Goal: Transaction & Acquisition: Purchase product/service

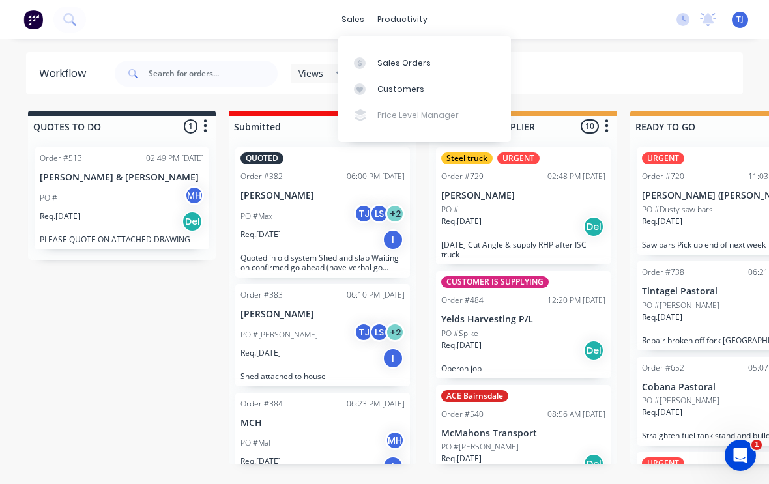
click at [417, 63] on div "Sales Orders" at bounding box center [403, 63] width 53 height 12
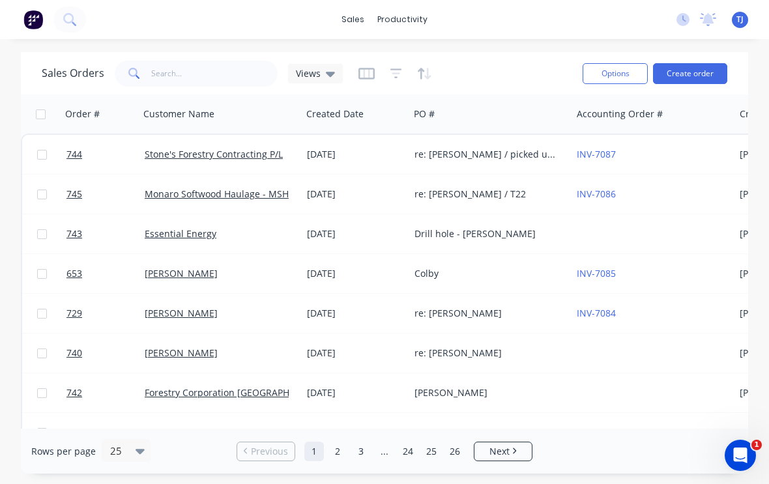
click at [701, 71] on button "Create order" at bounding box center [690, 73] width 74 height 21
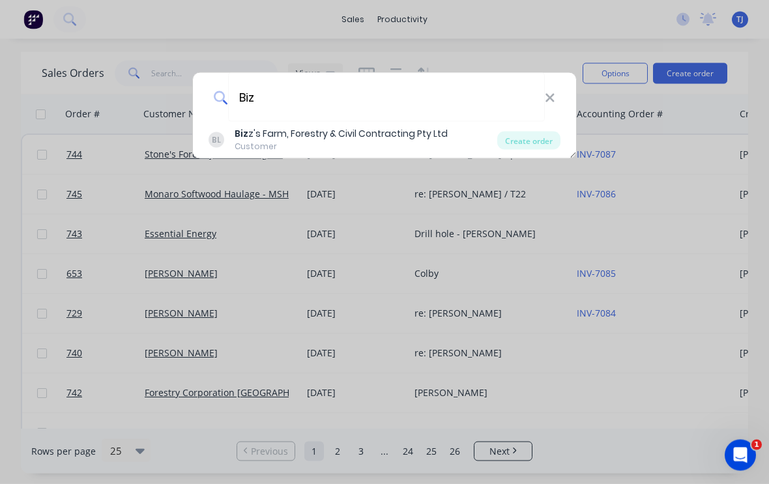
type input "Biz"
click at [539, 134] on div "Create order" at bounding box center [528, 141] width 63 height 18
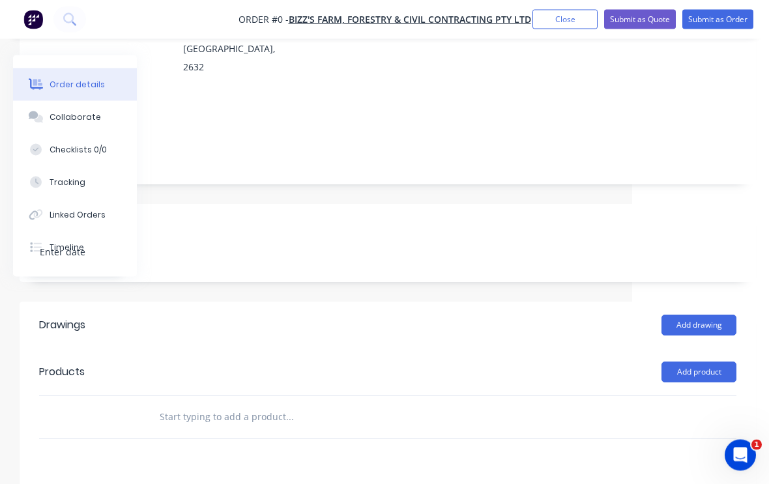
scroll to position [197, 137]
click at [715, 362] on button "Add product" at bounding box center [699, 372] width 75 height 21
click at [687, 396] on div "Product catalogue" at bounding box center [674, 405] width 100 height 19
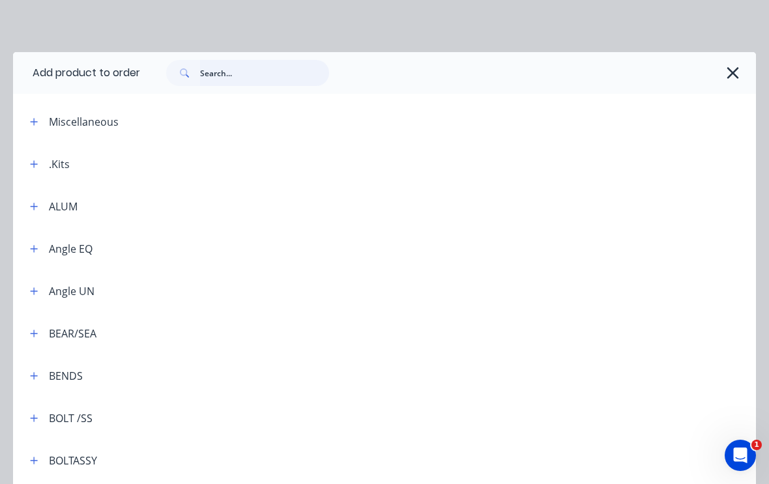
click at [248, 74] on input "text" at bounding box center [264, 73] width 129 height 26
click at [32, 210] on icon "button" at bounding box center [34, 206] width 8 height 9
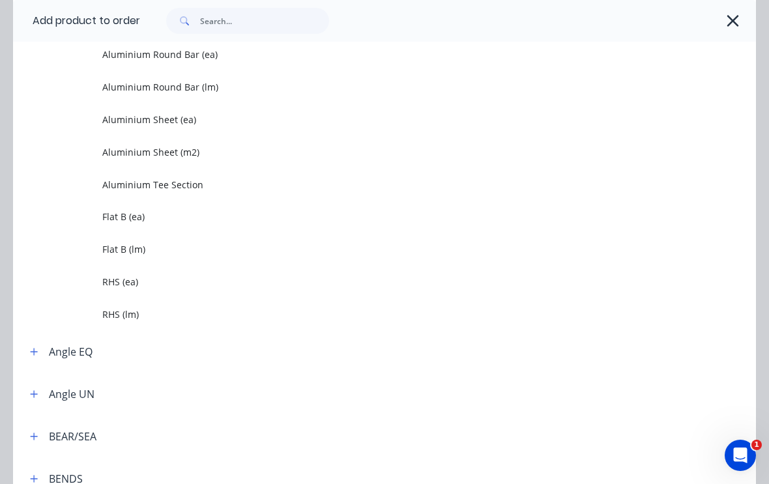
scroll to position [484, 0]
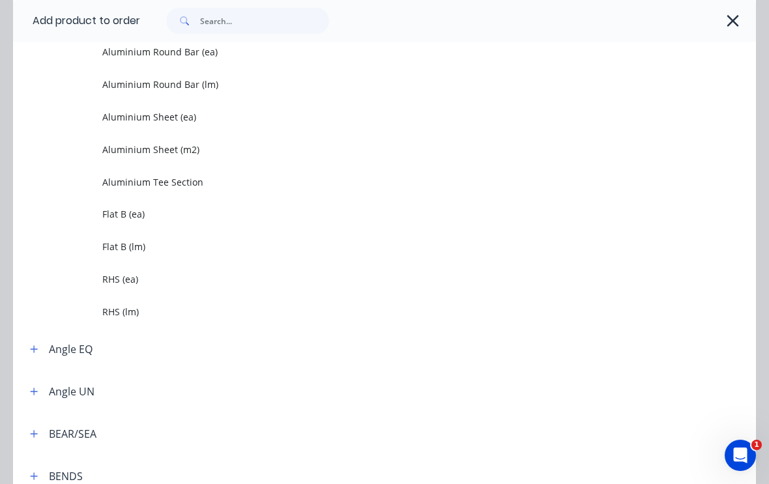
click at [125, 308] on span "RHS (lm)" at bounding box center [363, 312] width 523 height 14
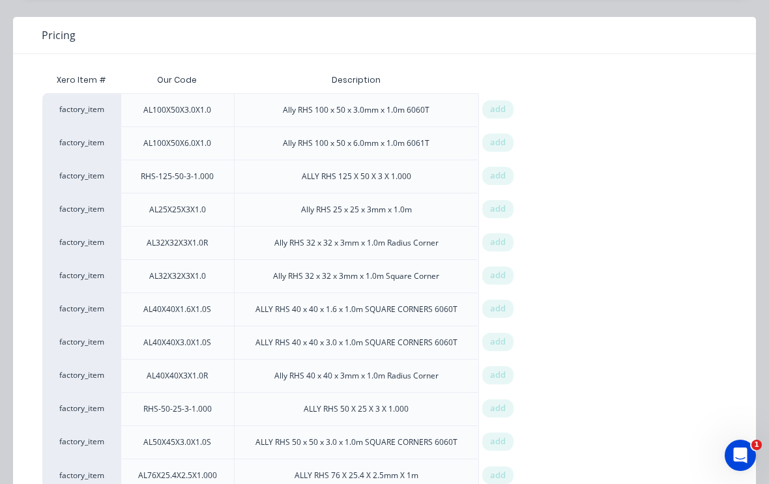
scroll to position [109, 0]
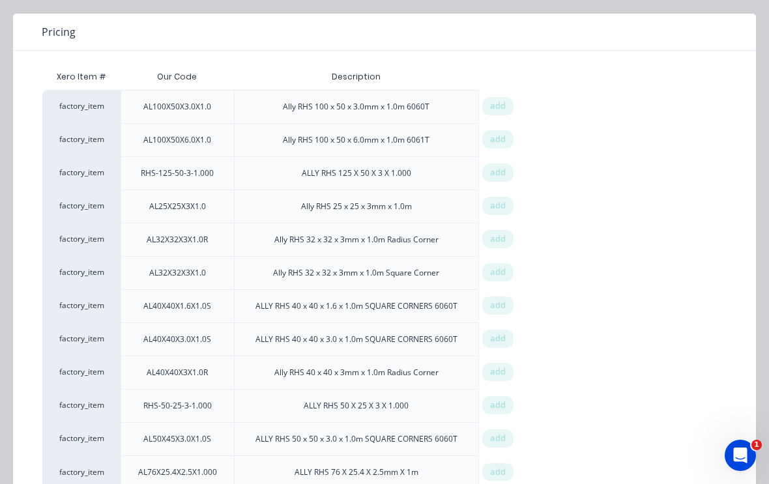
click at [505, 401] on span "add" at bounding box center [498, 405] width 16 height 13
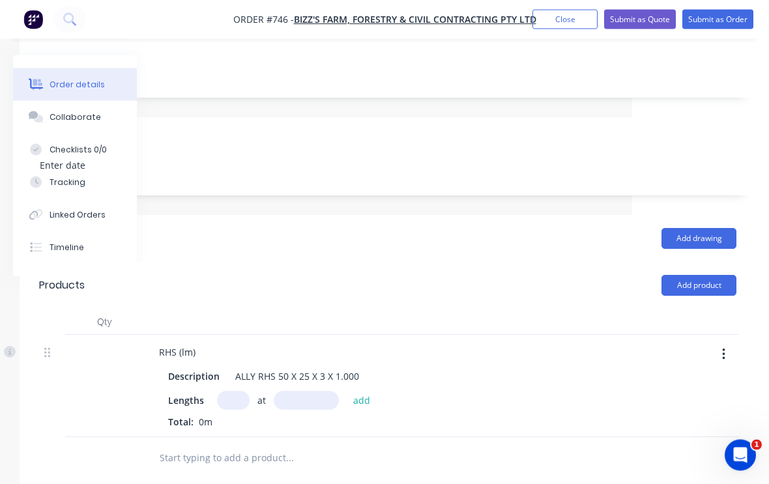
scroll to position [289, 137]
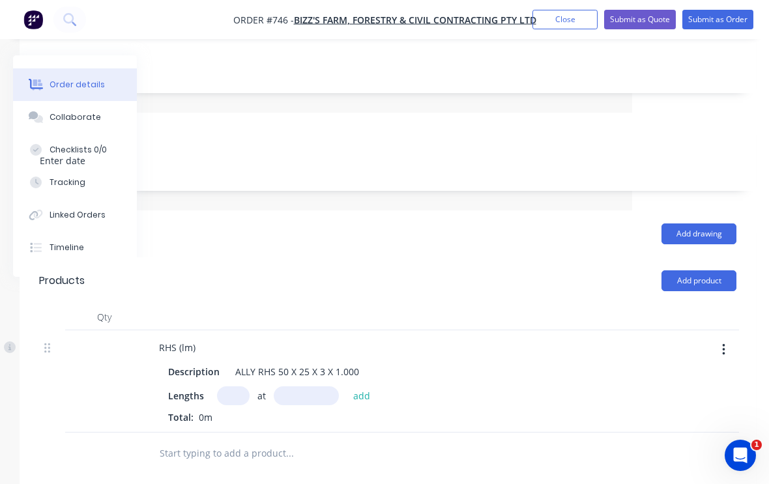
click at [234, 386] on input "text" at bounding box center [233, 395] width 33 height 19
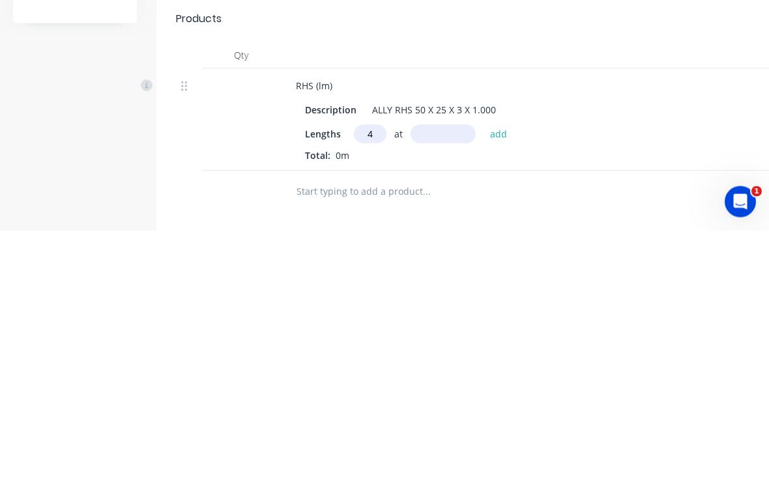
type input "4"
click at [451, 379] on input "text" at bounding box center [443, 388] width 65 height 19
type input "990"
click at [495, 379] on button "add" at bounding box center [499, 388] width 31 height 18
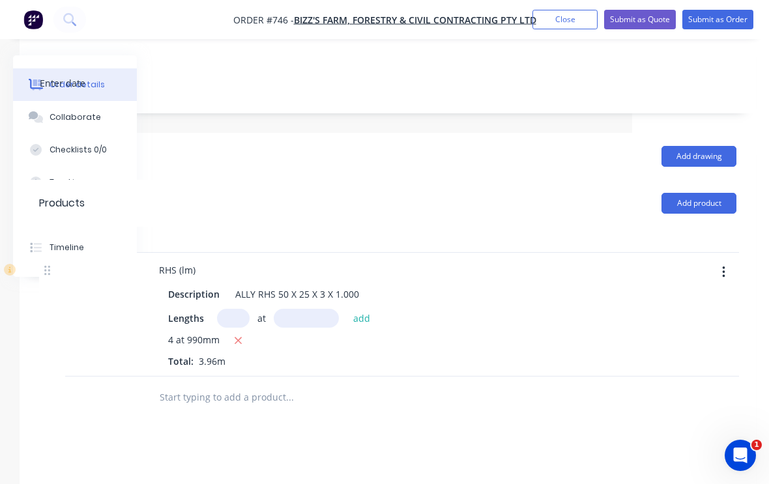
scroll to position [351, 137]
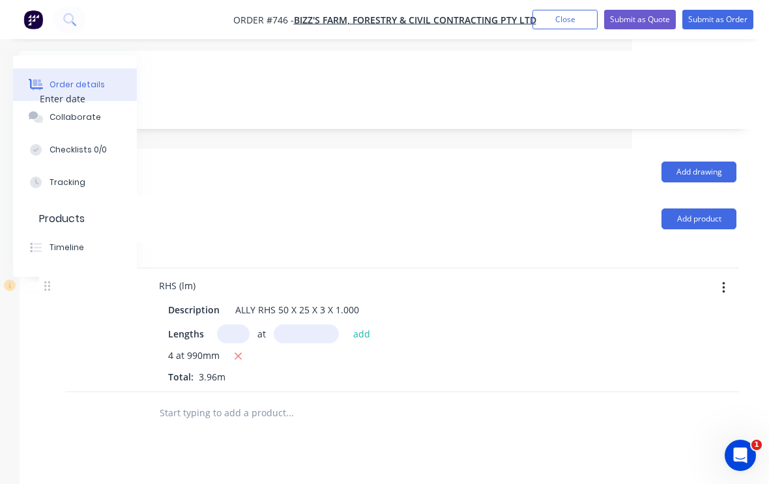
click at [709, 209] on button "Add product" at bounding box center [699, 219] width 75 height 21
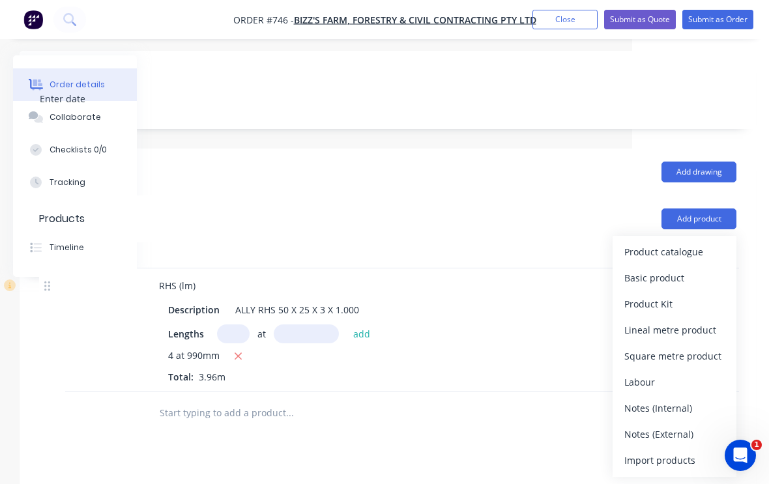
click at [693, 242] on div "Product catalogue" at bounding box center [674, 251] width 100 height 19
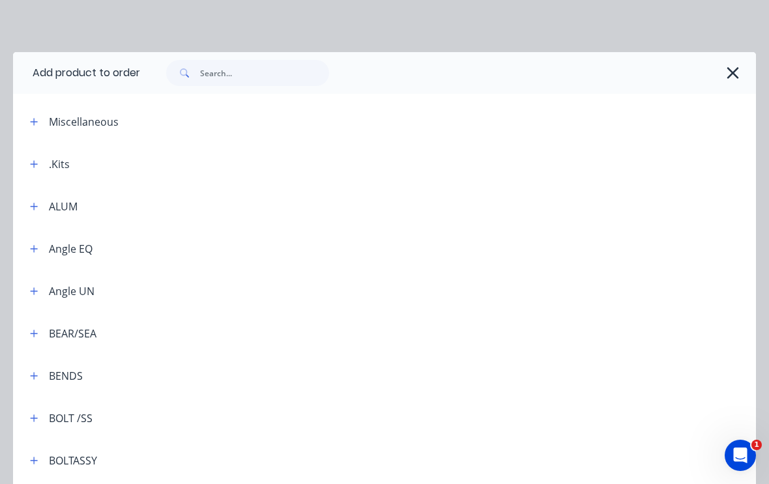
click at [31, 207] on icon "button" at bounding box center [34, 206] width 7 height 7
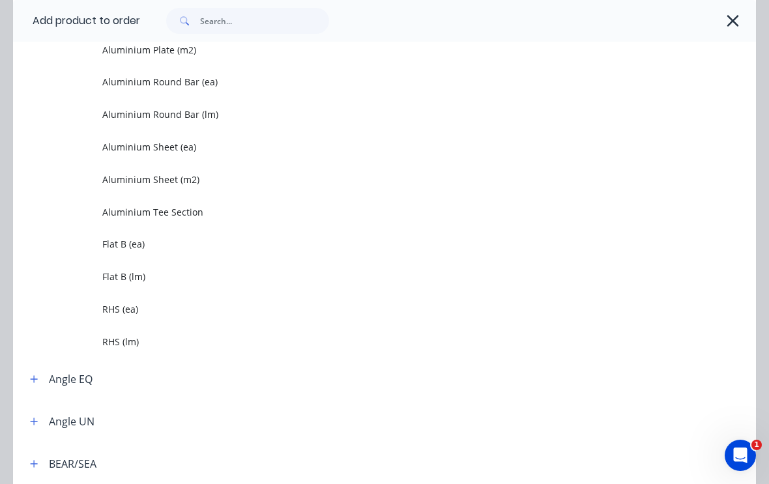
scroll to position [474, 0]
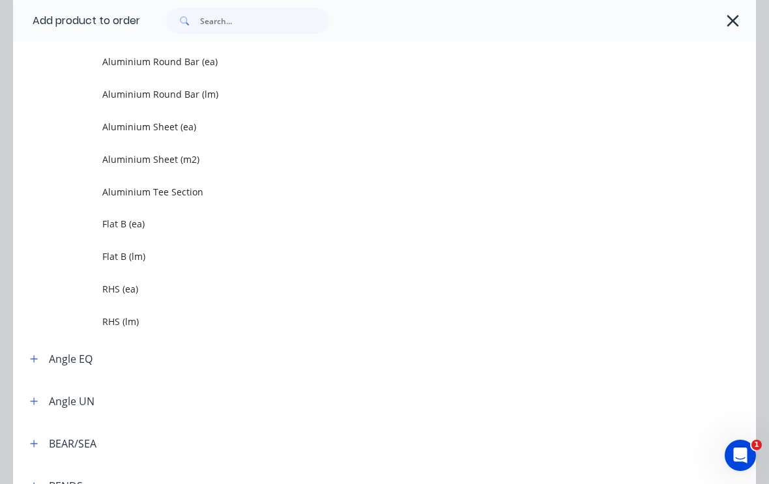
click at [116, 317] on span "RHS (lm)" at bounding box center [363, 322] width 523 height 14
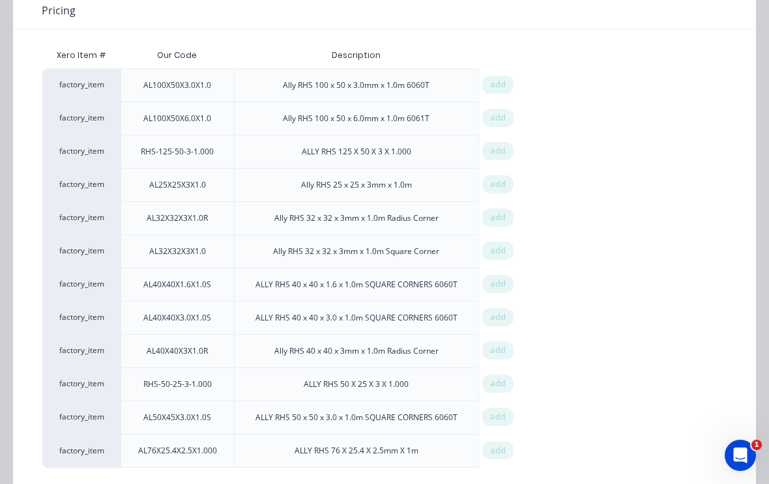
scroll to position [130, 0]
click at [498, 418] on span "add" at bounding box center [498, 417] width 16 height 13
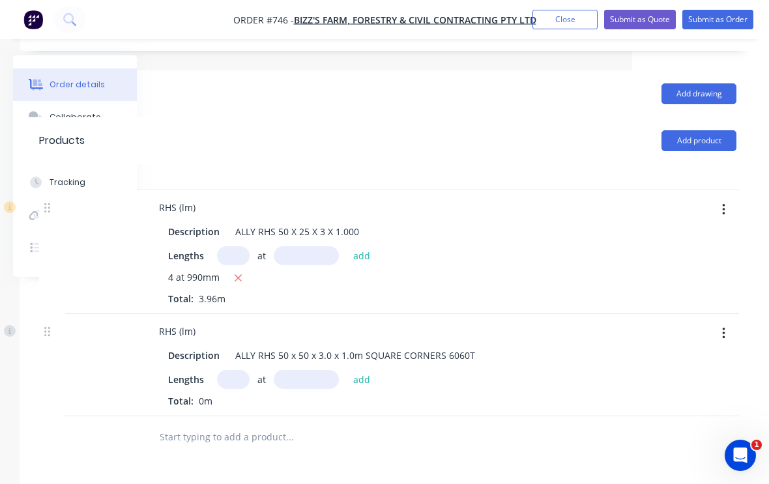
scroll to position [433, 137]
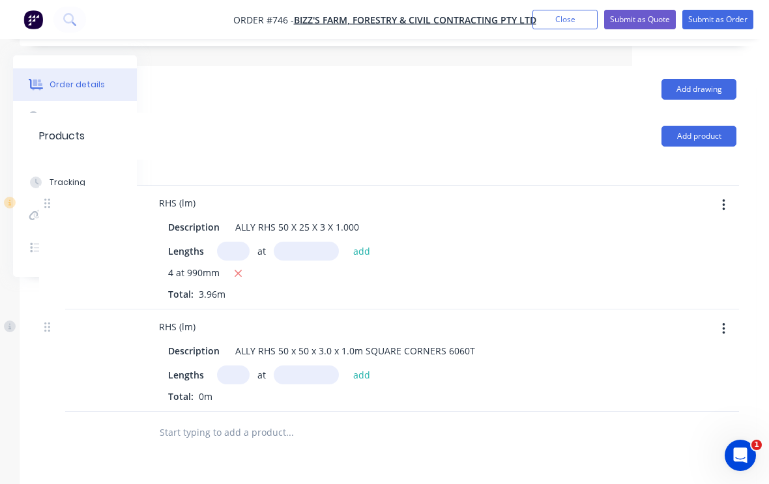
click at [236, 366] on input "text" at bounding box center [233, 375] width 33 height 19
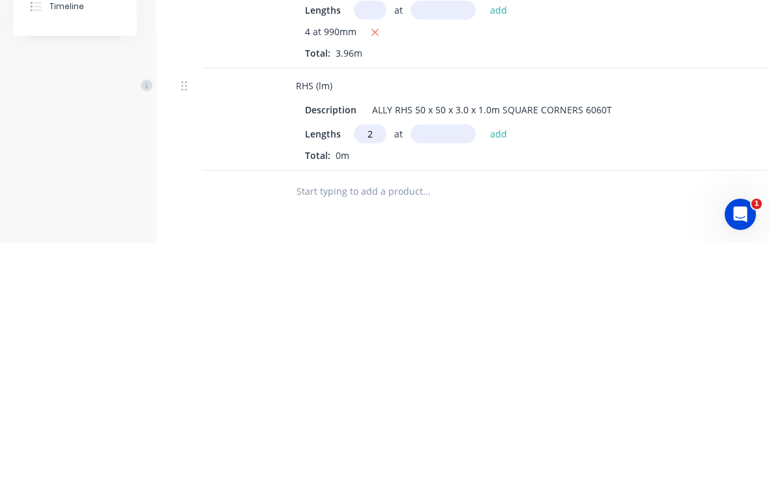
type input "2"
click at [439, 366] on input "text" at bounding box center [443, 375] width 65 height 19
click at [513, 366] on div "Lengths 2 at 1100 add" at bounding box center [541, 375] width 472 height 19
type input "1100mm"
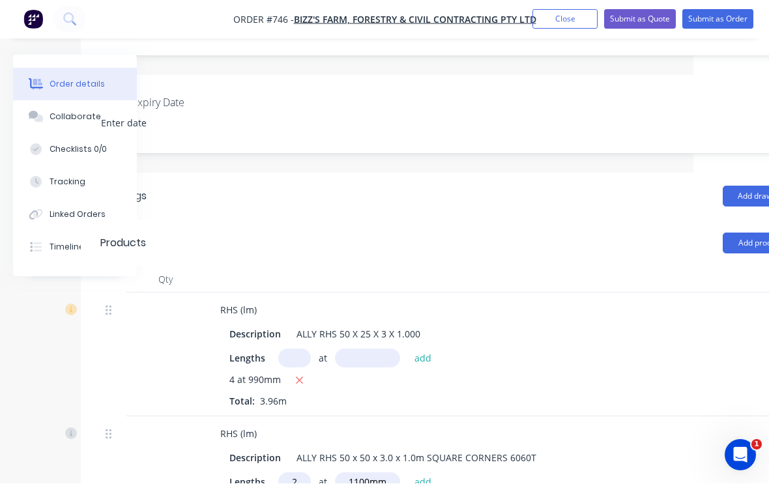
scroll to position [326, 137]
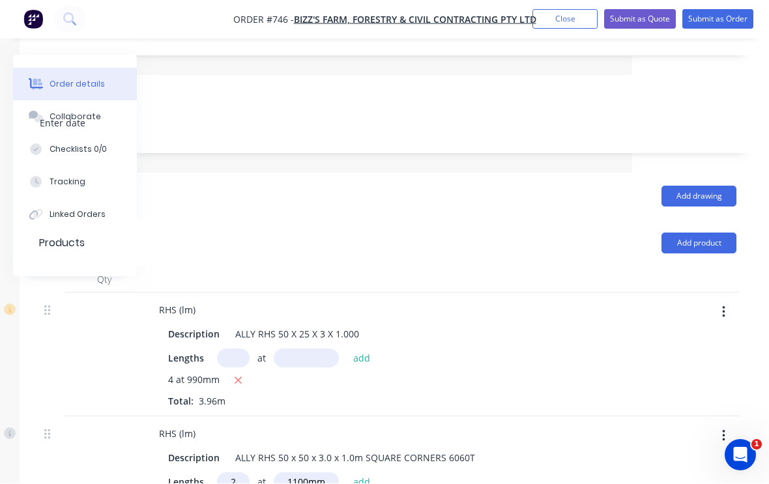
click at [705, 233] on button "Add product" at bounding box center [699, 243] width 75 height 21
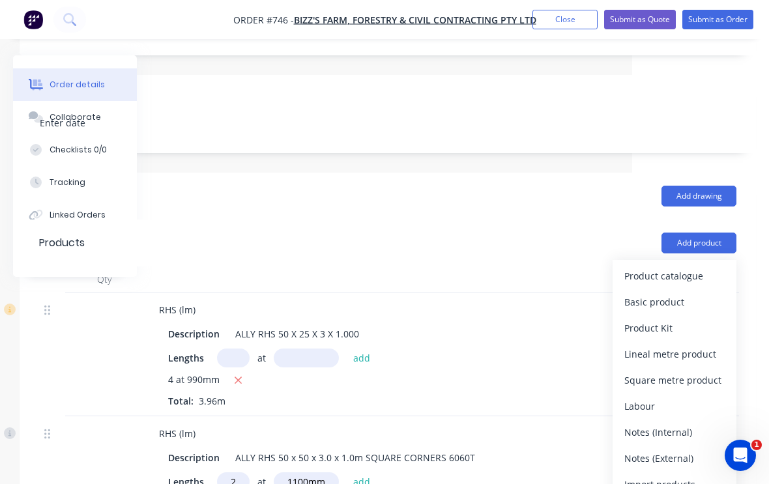
click at [685, 267] on div "Product catalogue" at bounding box center [674, 276] width 100 height 19
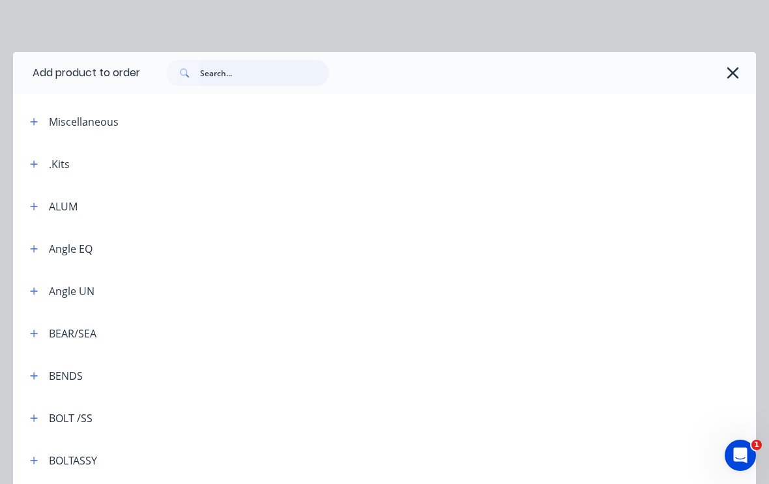
click at [241, 69] on input "text" at bounding box center [264, 73] width 129 height 26
type input "Cutt"
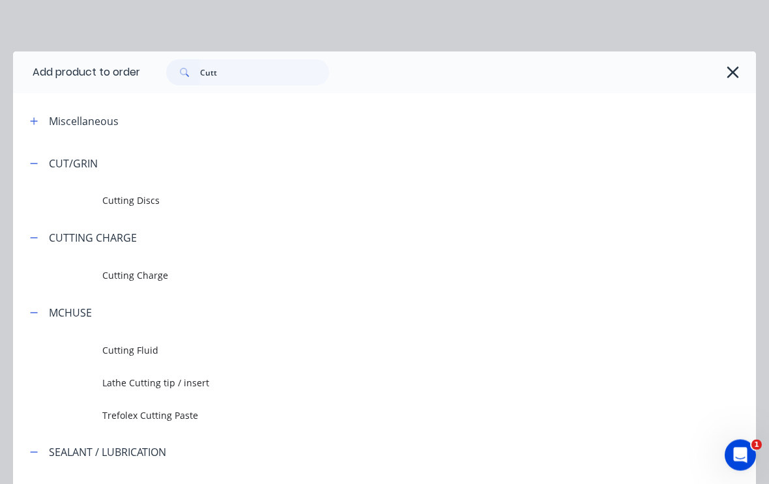
scroll to position [327, 137]
click at [143, 271] on span "Cutting Charge" at bounding box center [363, 276] width 523 height 14
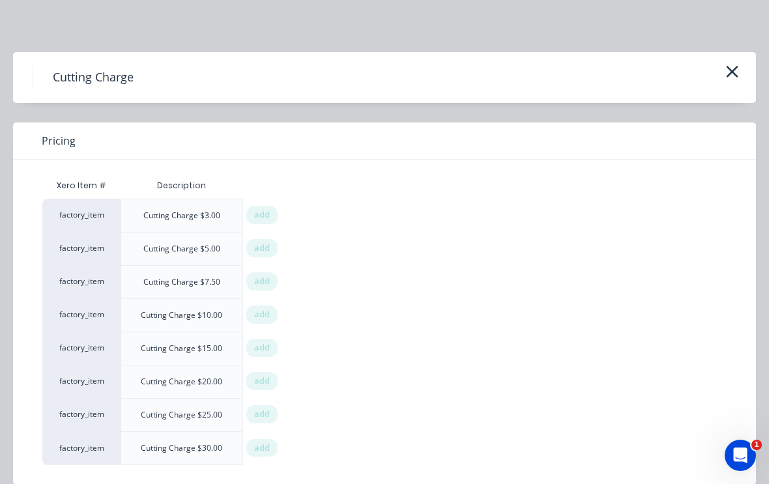
click at [265, 244] on span "add" at bounding box center [262, 248] width 16 height 13
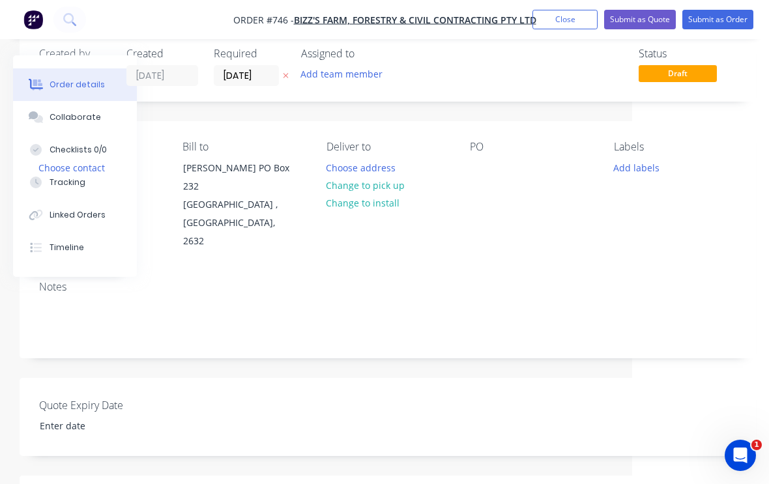
scroll to position [0, 137]
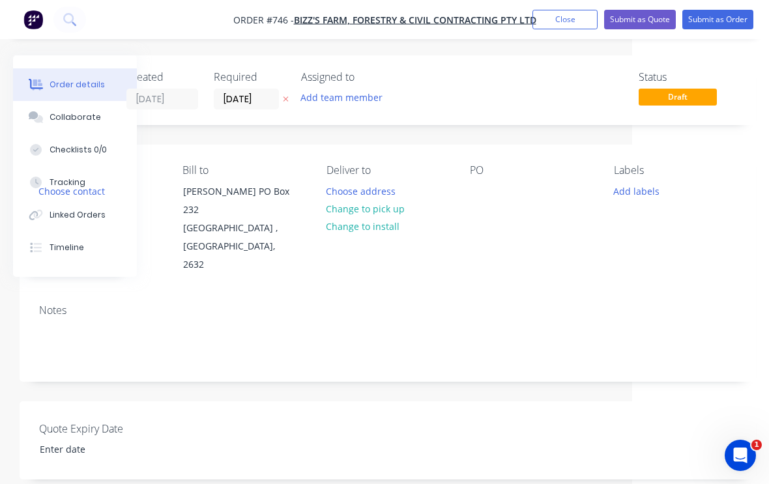
click at [643, 190] on button "Add labels" at bounding box center [636, 191] width 60 height 18
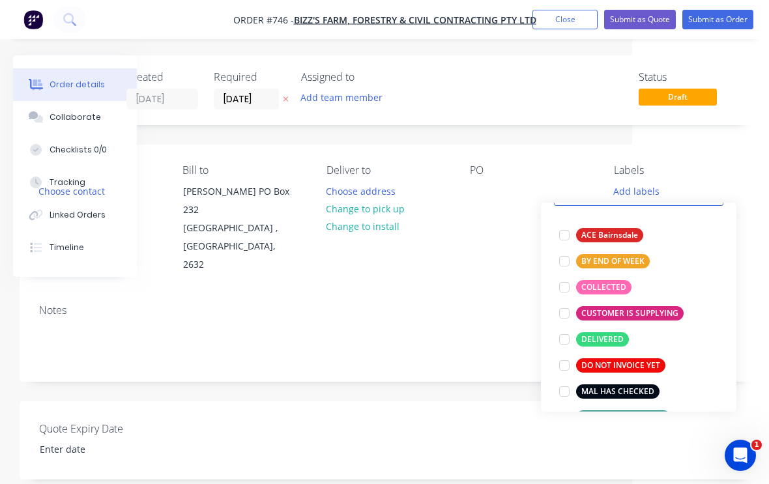
scroll to position [86, 0]
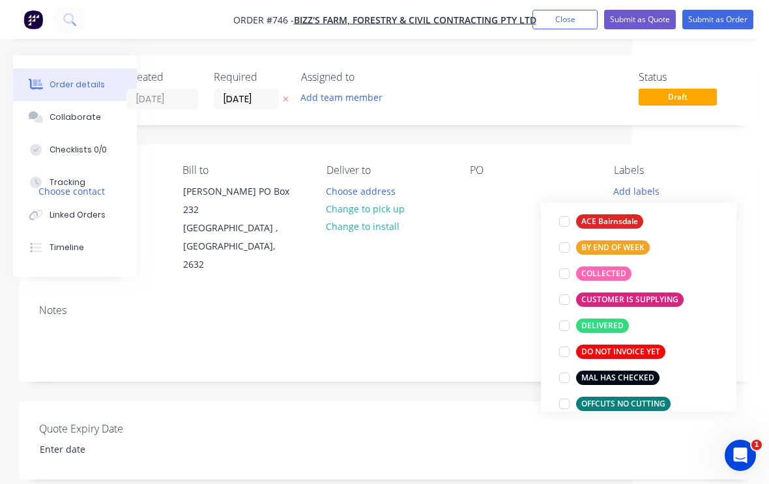
click at [561, 271] on div at bounding box center [564, 274] width 26 height 26
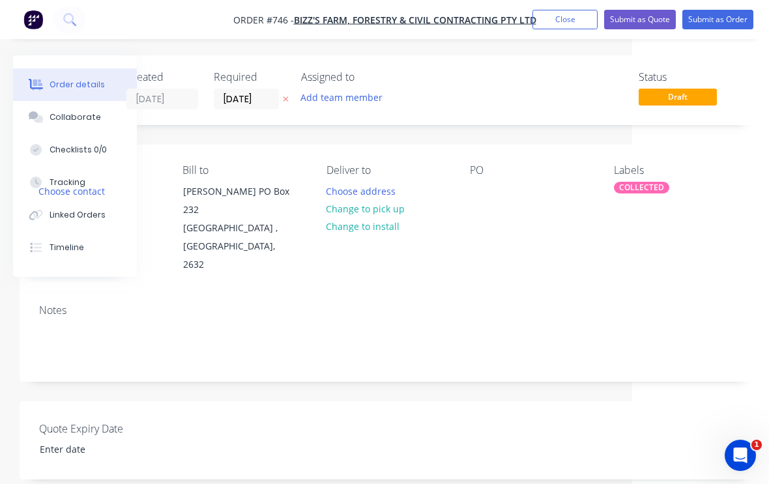
click at [492, 300] on div "Notes" at bounding box center [388, 337] width 736 height 87
click at [474, 167] on div "PO" at bounding box center [531, 170] width 123 height 12
click at [477, 171] on div "PO" at bounding box center [531, 170] width 123 height 12
click at [471, 164] on div "PO" at bounding box center [531, 170] width 123 height 12
click at [478, 171] on div "PO" at bounding box center [531, 170] width 123 height 12
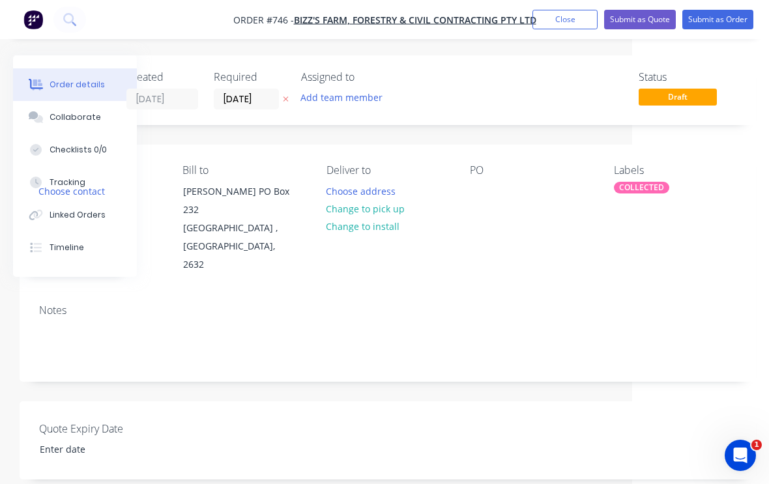
click at [473, 166] on div "PO" at bounding box center [531, 170] width 123 height 12
click at [398, 209] on button "Change to pick up" at bounding box center [365, 209] width 93 height 18
click at [478, 171] on div "PO" at bounding box center [531, 170] width 123 height 12
click at [478, 174] on div "PO" at bounding box center [531, 170] width 123 height 12
click at [477, 173] on div "PO" at bounding box center [531, 170] width 123 height 12
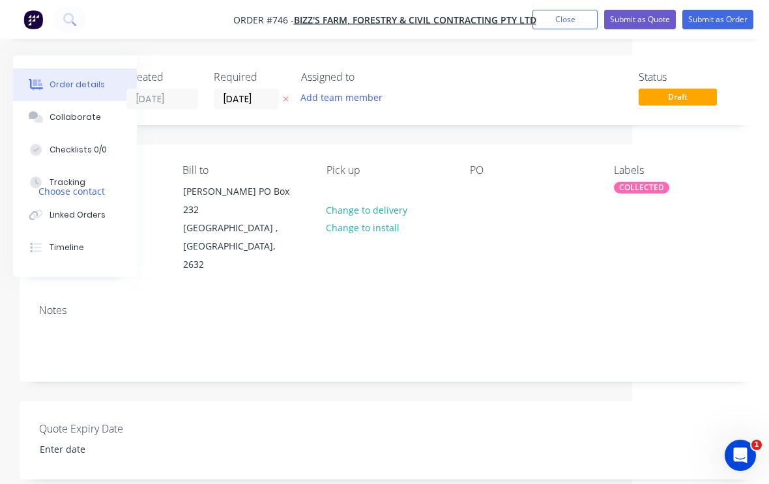
click at [480, 168] on div "PO" at bounding box center [531, 170] width 123 height 12
click at [478, 168] on div "PO" at bounding box center [531, 170] width 123 height 12
click at [474, 169] on div "PO" at bounding box center [531, 170] width 123 height 12
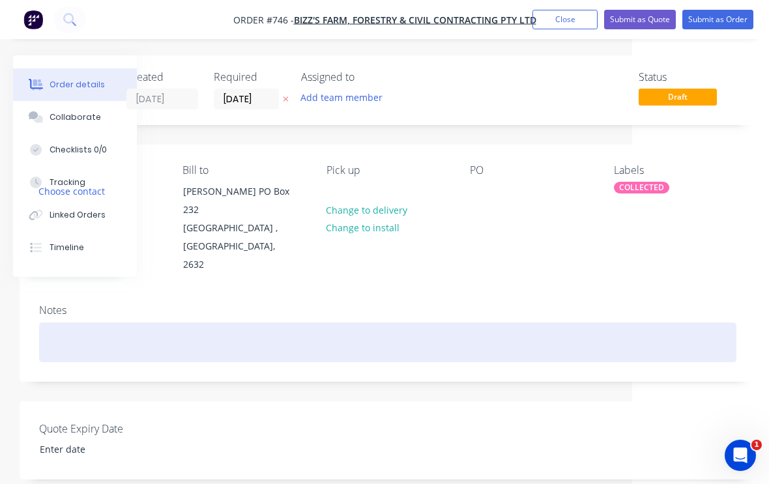
click at [255, 342] on div at bounding box center [387, 343] width 697 height 40
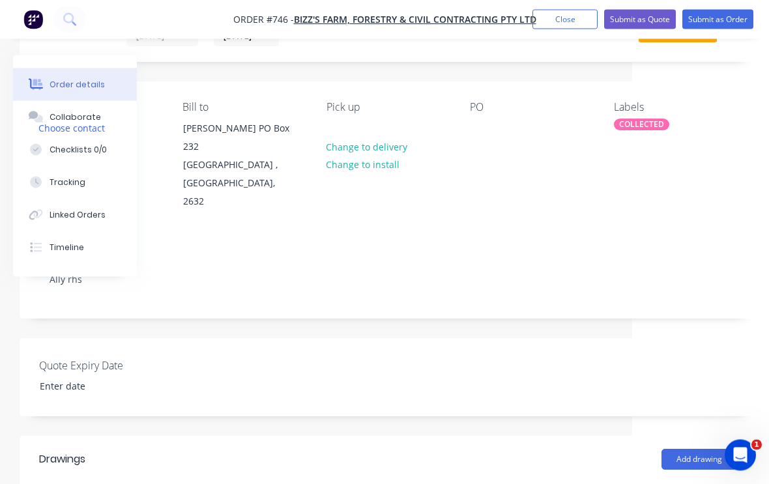
scroll to position [47, 137]
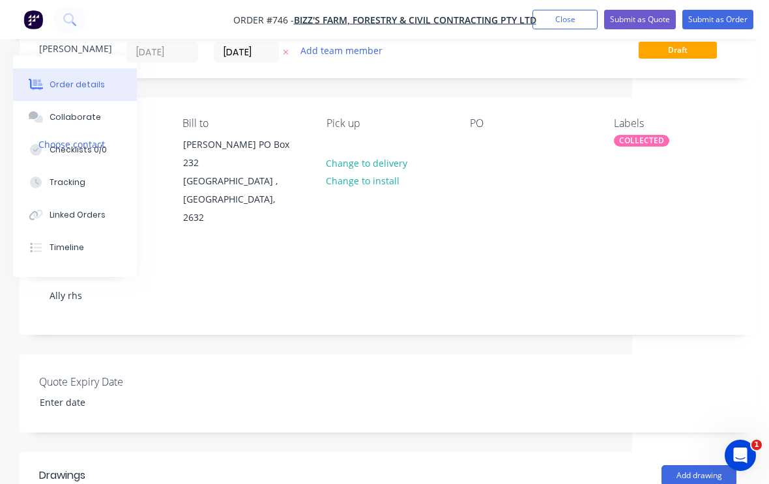
click at [473, 123] on div "PO" at bounding box center [531, 123] width 123 height 12
click at [474, 136] on div at bounding box center [480, 144] width 21 height 19
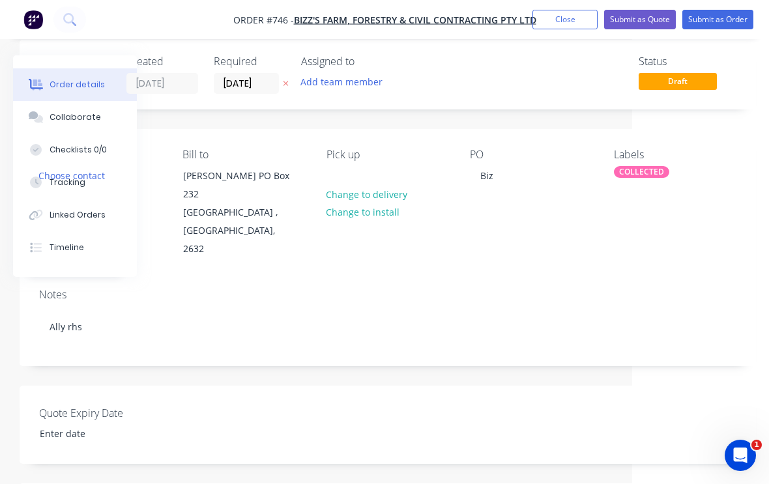
scroll to position [0, 137]
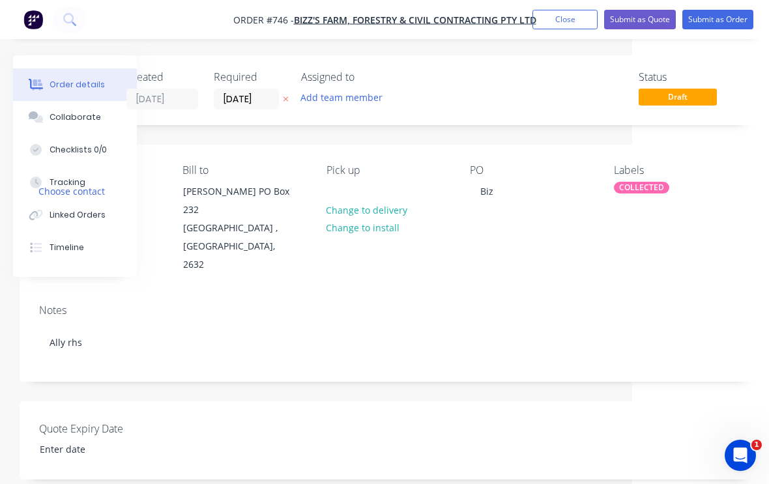
click at [727, 16] on button "Submit as Order" at bounding box center [717, 20] width 71 height 20
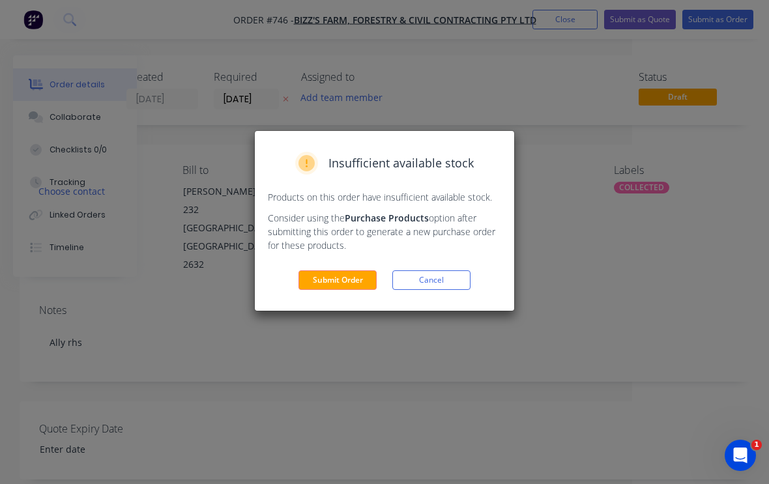
click at [344, 277] on button "Submit Order" at bounding box center [338, 280] width 78 height 20
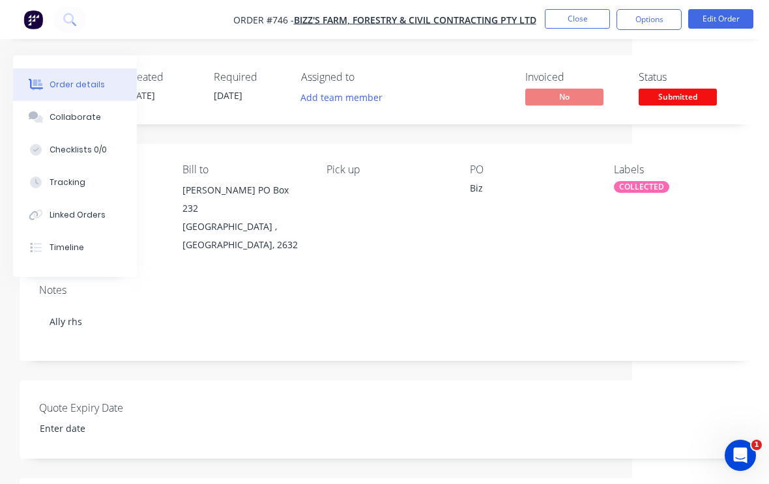
click at [724, 15] on button "Edit Order" at bounding box center [720, 19] width 65 height 20
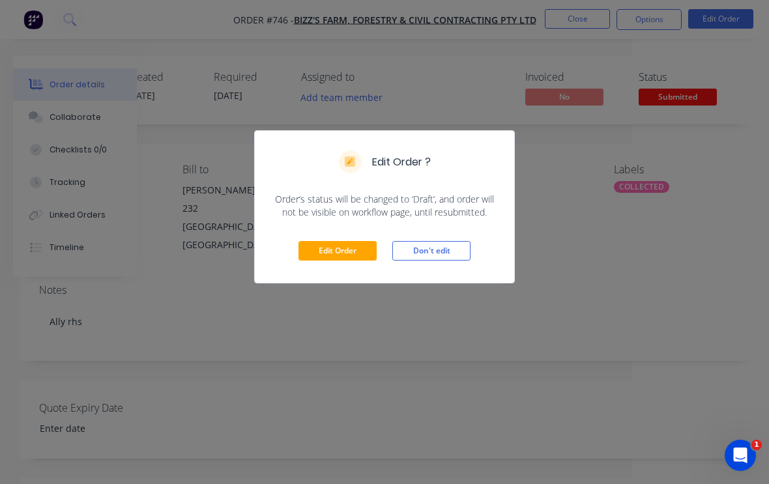
click at [339, 247] on button "Edit Order" at bounding box center [338, 251] width 78 height 20
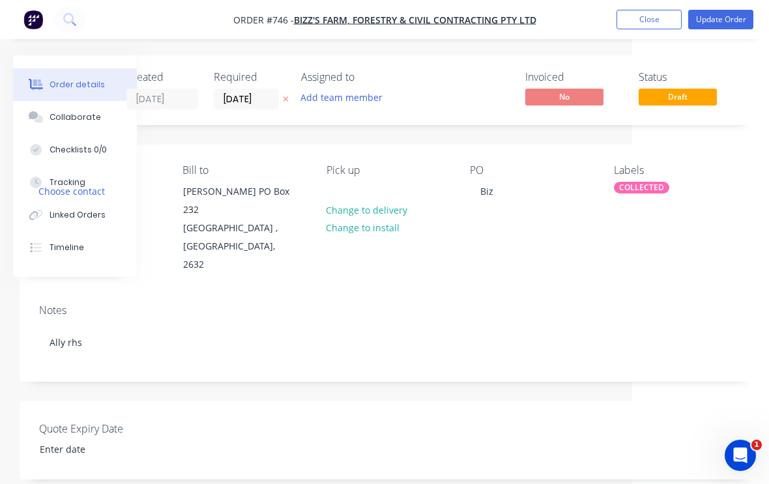
click at [723, 20] on button "Update Order" at bounding box center [720, 20] width 65 height 20
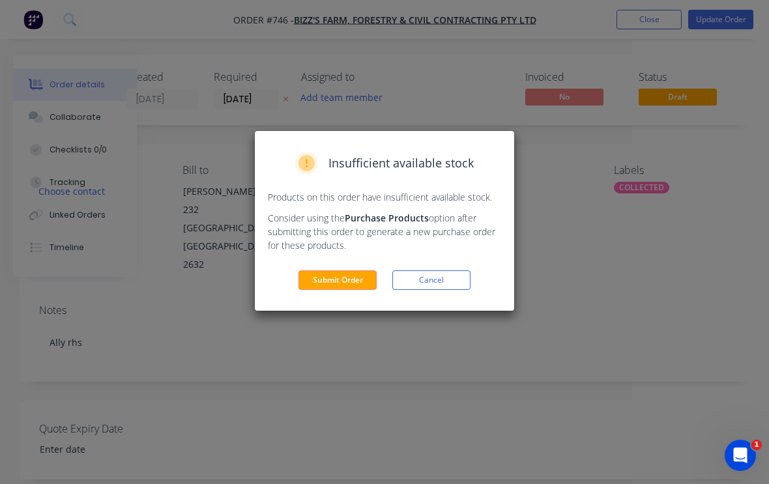
click at [337, 276] on button "Submit Order" at bounding box center [338, 280] width 78 height 20
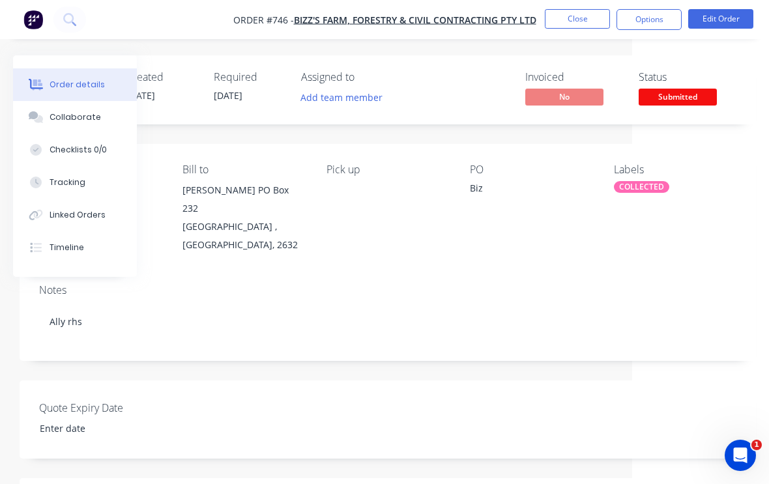
click at [579, 19] on button "Close" at bounding box center [577, 19] width 65 height 20
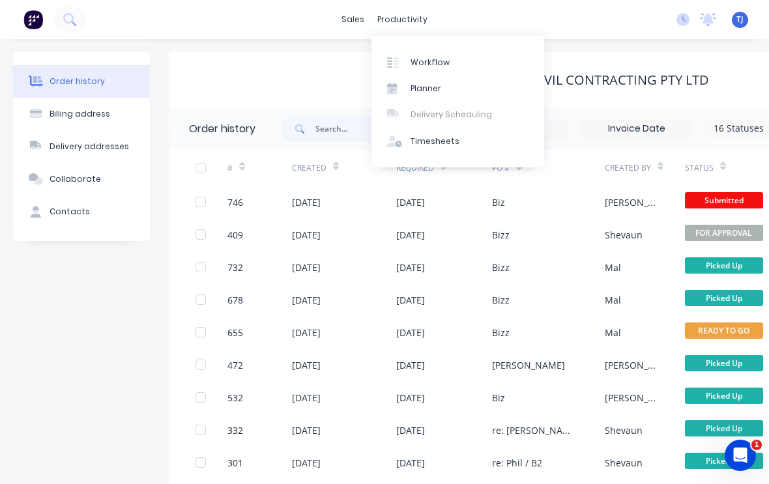
click at [437, 57] on div "Workflow" at bounding box center [430, 63] width 39 height 12
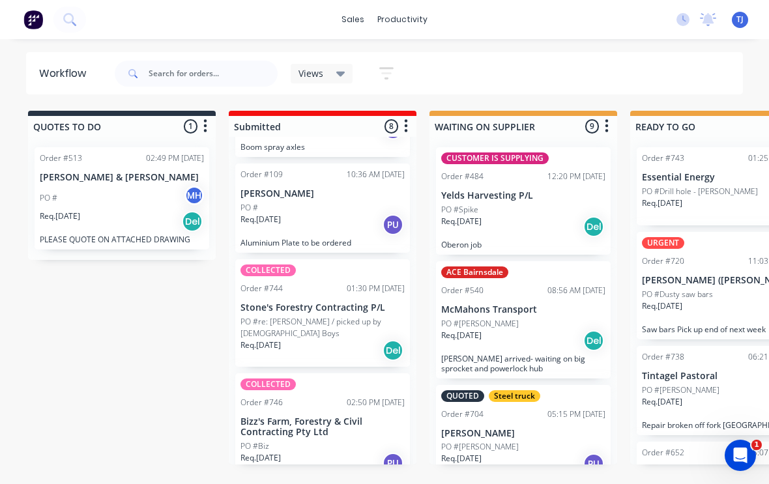
scroll to position [538, 0]
